Goal: Transaction & Acquisition: Purchase product/service

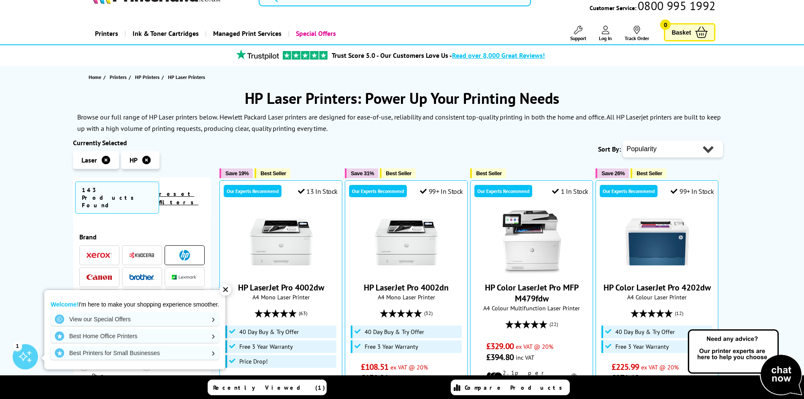
scroll to position [42, 0]
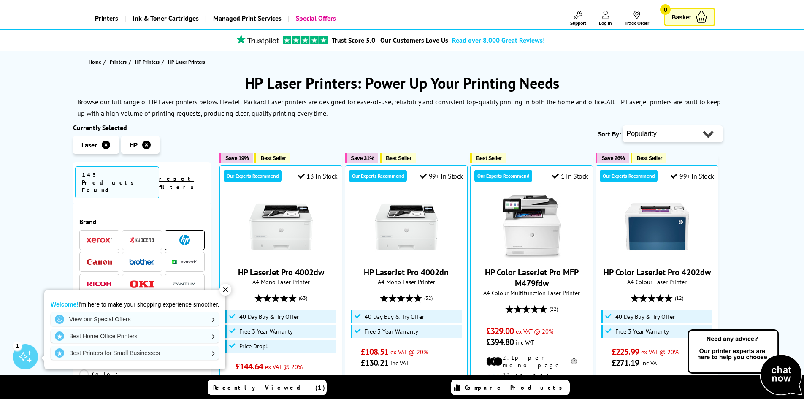
click at [224, 286] on div "✕" at bounding box center [225, 290] width 12 height 12
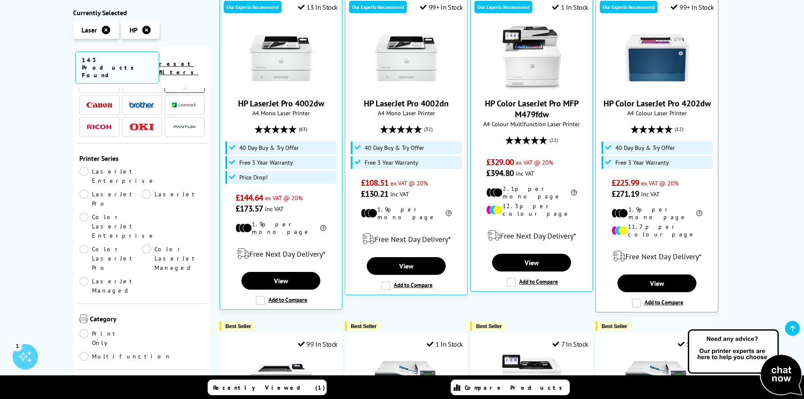
click at [84, 395] on link "A3" at bounding box center [110, 399] width 63 height 9
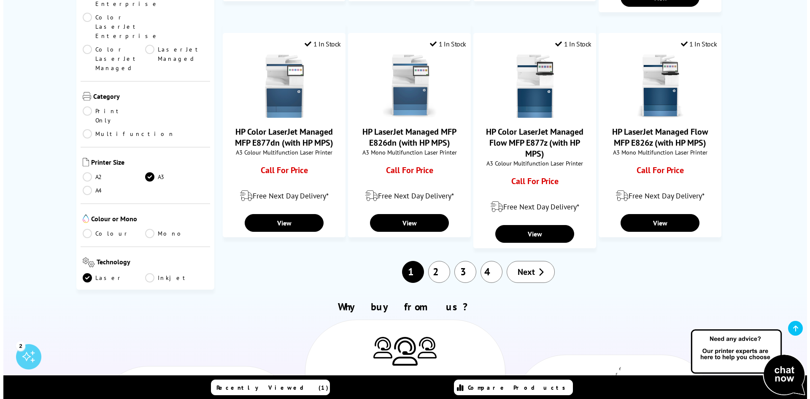
scroll to position [717, 0]
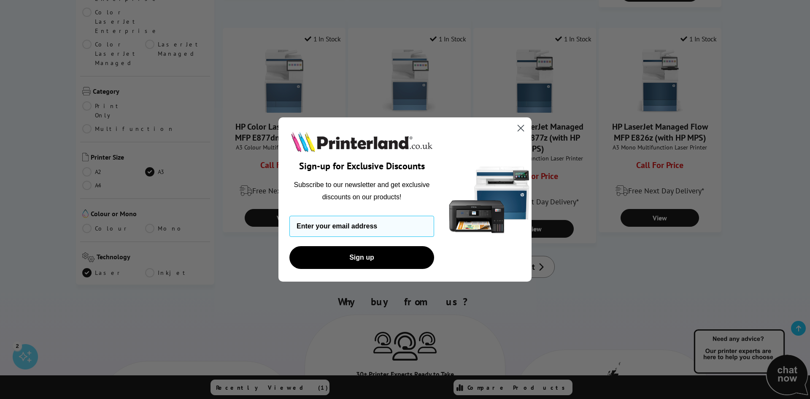
click at [520, 130] on circle "Close dialog" at bounding box center [521, 128] width 14 height 14
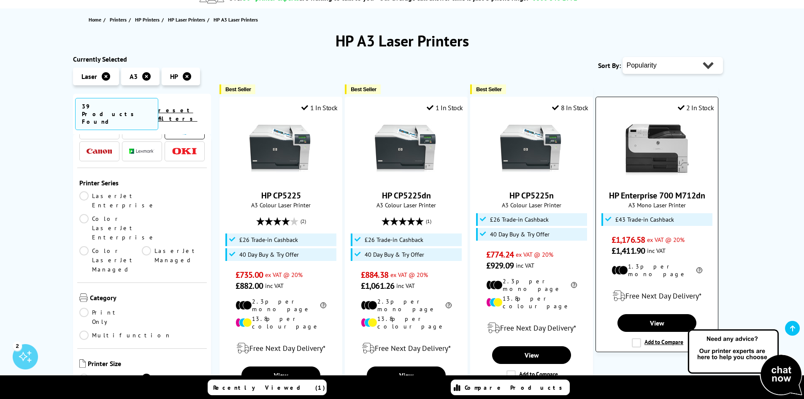
scroll to position [127, 0]
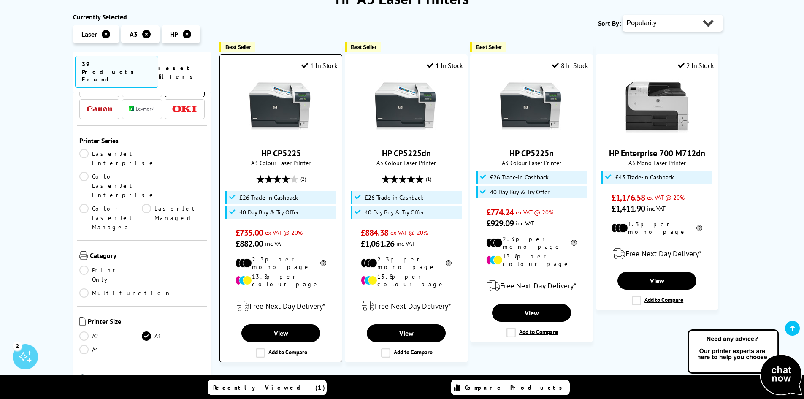
click at [288, 96] on img at bounding box center [280, 107] width 63 height 63
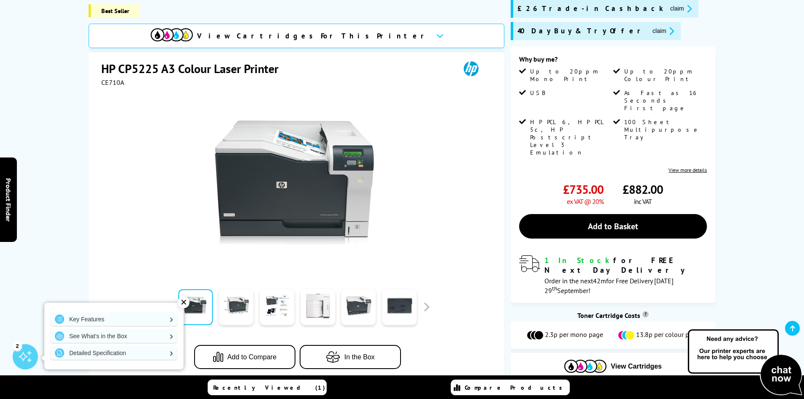
scroll to position [253, 0]
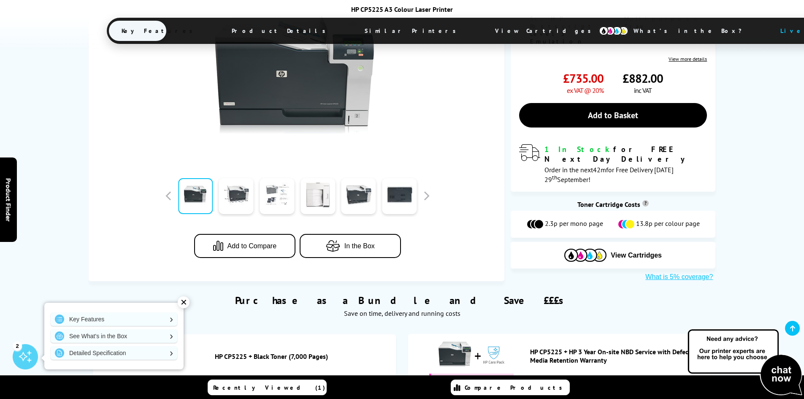
click at [283, 178] on link at bounding box center [277, 196] width 35 height 36
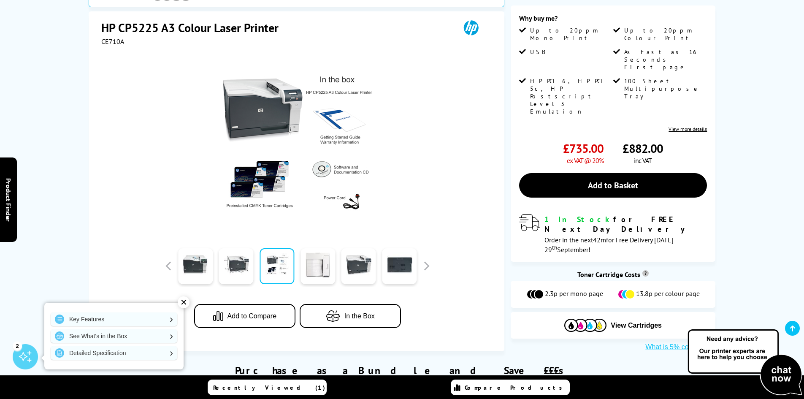
scroll to position [127, 0]
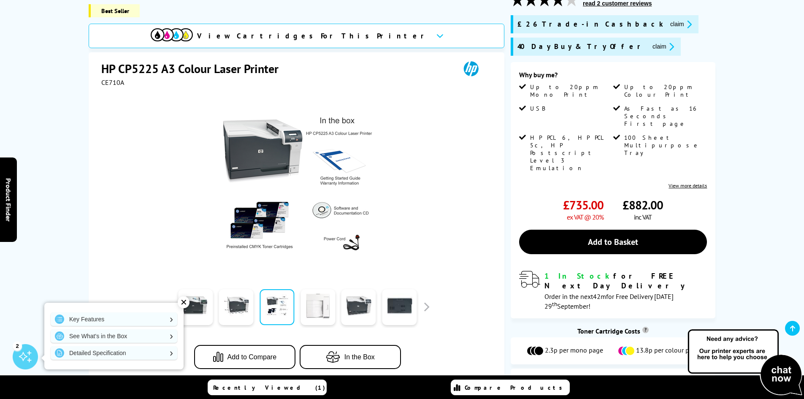
click at [322, 289] on link at bounding box center [317, 307] width 35 height 36
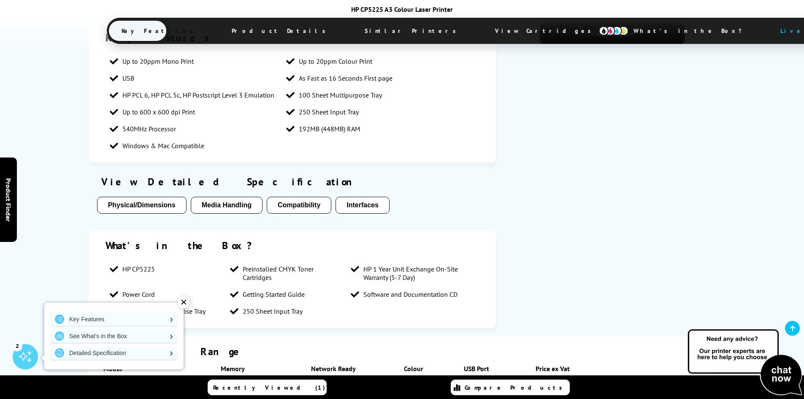
scroll to position [717, 0]
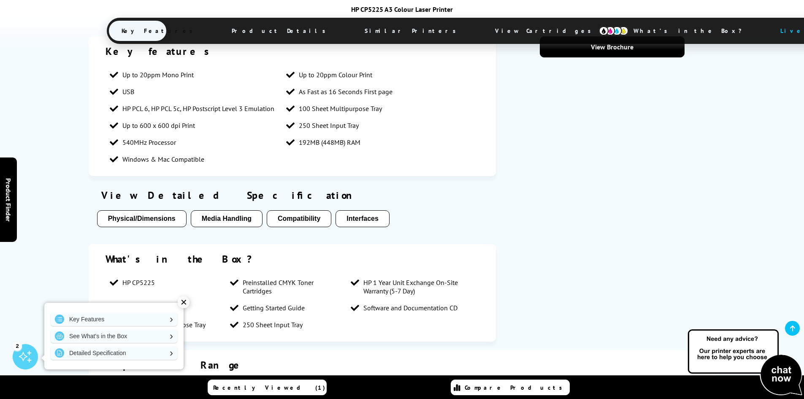
click at [153, 210] on button "Physical/Dimensions" at bounding box center [141, 218] width 89 height 17
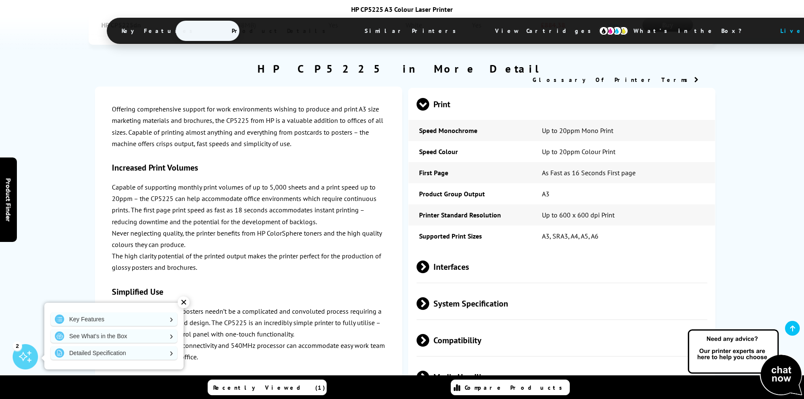
scroll to position [1099, 0]
